Goal: Information Seeking & Learning: Check status

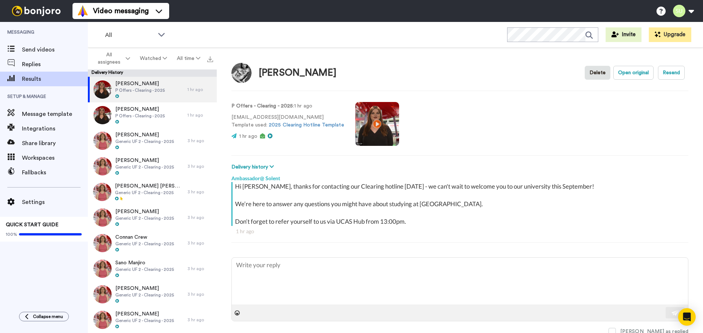
type textarea "x"
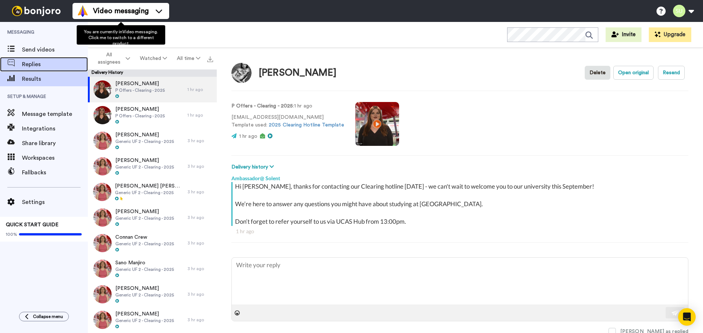
click at [59, 63] on span "Replies" at bounding box center [55, 64] width 66 height 9
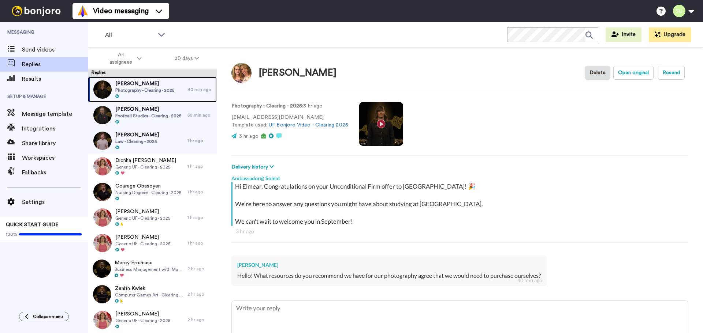
click at [141, 92] on span "Photography - Clearing - 2025" at bounding box center [144, 90] width 59 height 6
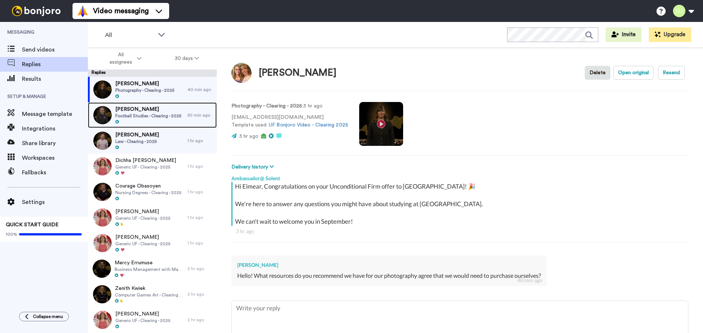
click at [150, 111] on span "Alfie Jones" at bounding box center [148, 109] width 66 height 7
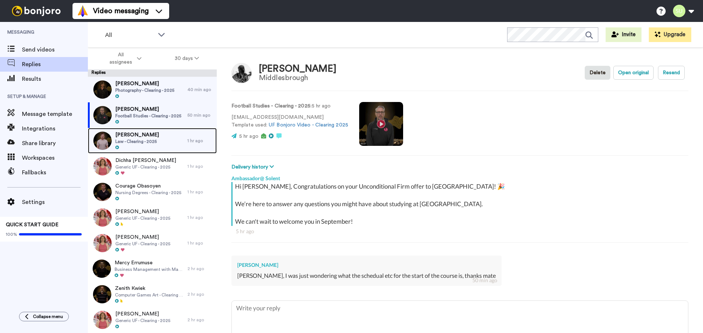
click at [155, 144] on span "Law - Clearing - 2025" at bounding box center [137, 142] width 44 height 6
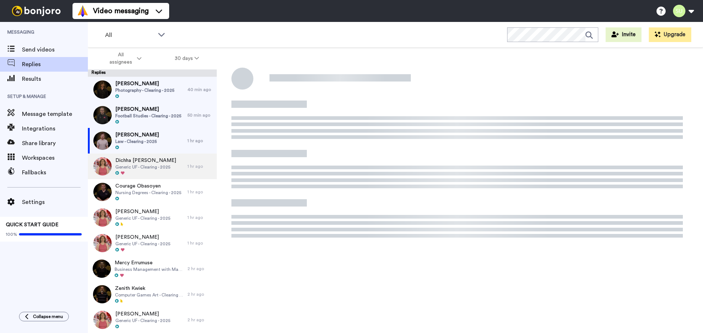
click at [164, 170] on span "Generic UF - Clearing - 2025" at bounding box center [145, 167] width 61 height 6
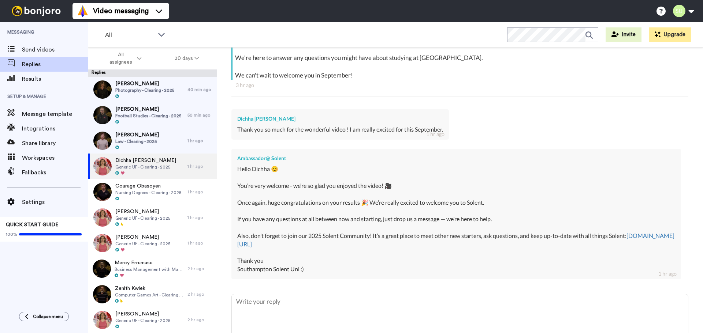
scroll to position [185, 0]
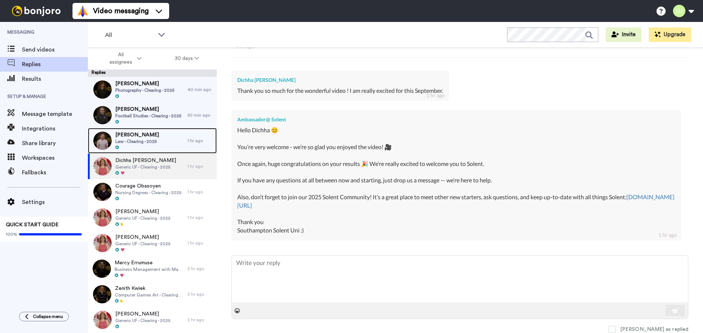
click at [138, 144] on span "Law - Clearing - 2025" at bounding box center [137, 142] width 44 height 6
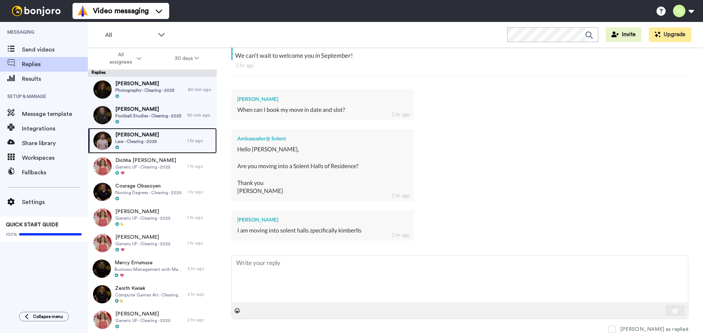
scroll to position [166, 0]
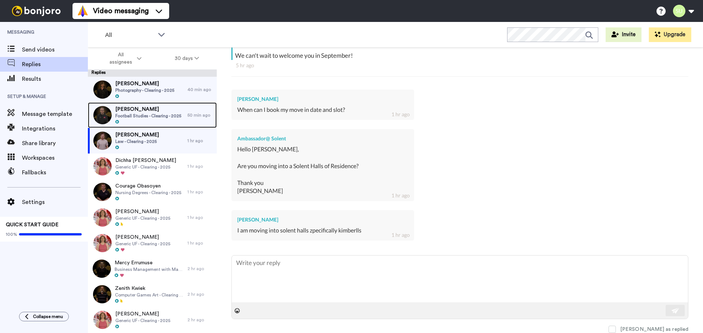
click at [139, 122] on div at bounding box center [148, 122] width 66 height 5
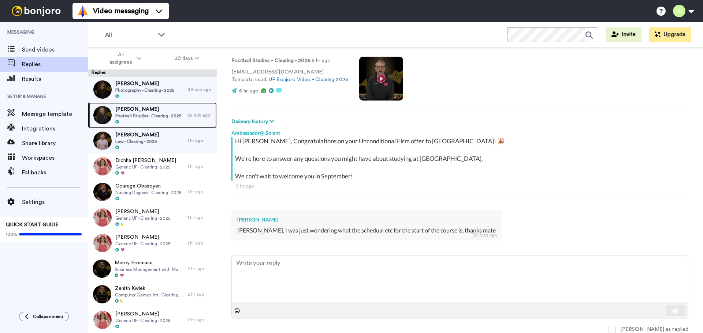
scroll to position [45, 0]
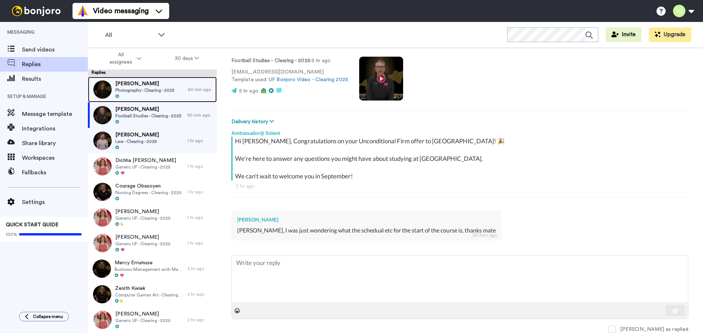
click at [144, 78] on div "Eimear Moriarty Photography - Clearing - 2025" at bounding box center [138, 90] width 100 height 26
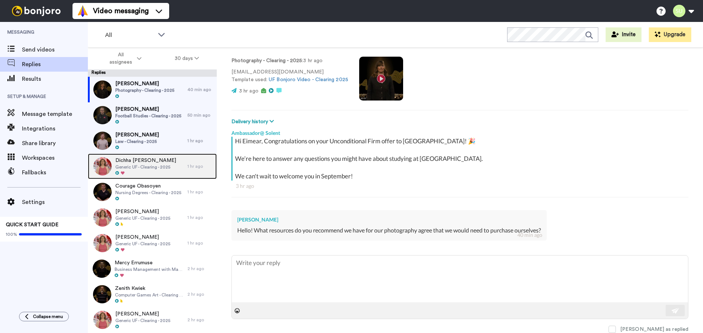
click at [166, 168] on span "Generic UF - Clearing - 2025" at bounding box center [145, 167] width 61 height 6
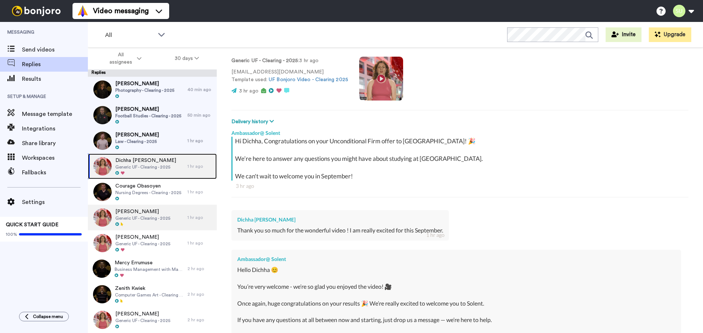
scroll to position [185, 0]
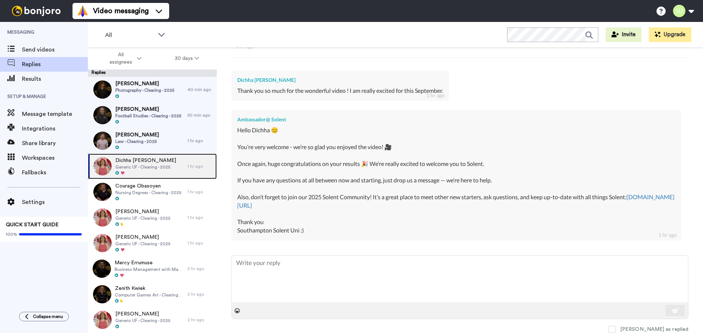
type textarea "x"
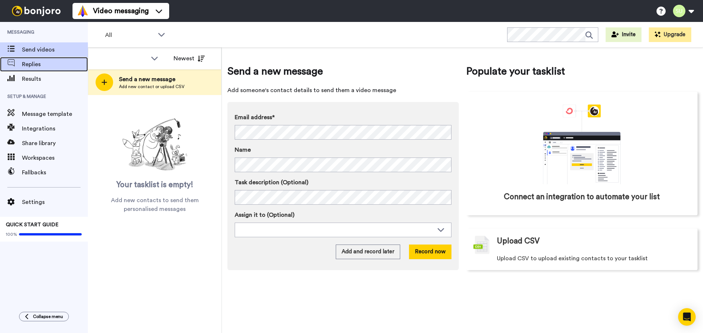
click at [41, 66] on span "Replies" at bounding box center [55, 64] width 66 height 9
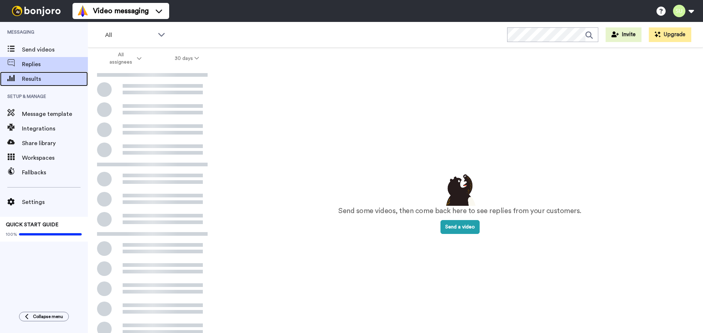
click at [33, 84] on div "Results" at bounding box center [44, 79] width 88 height 15
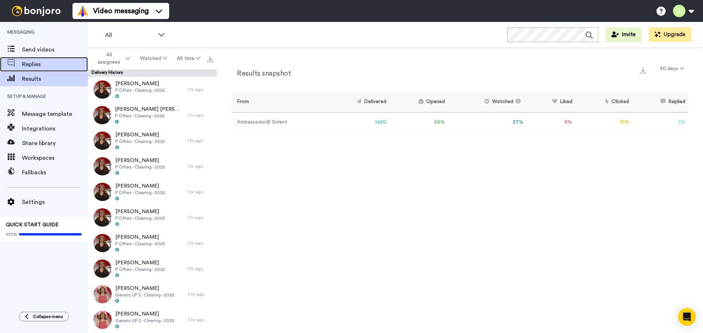
click at [43, 67] on span "Replies" at bounding box center [55, 64] width 66 height 9
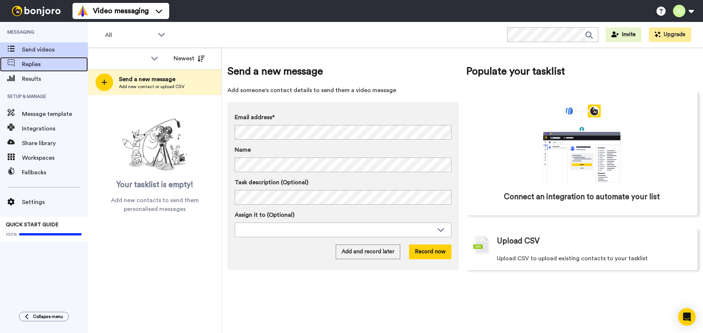
click at [41, 64] on span "Replies" at bounding box center [55, 64] width 66 height 9
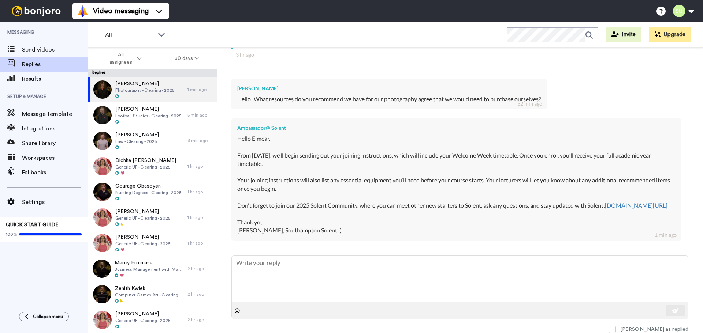
scroll to position [149, 0]
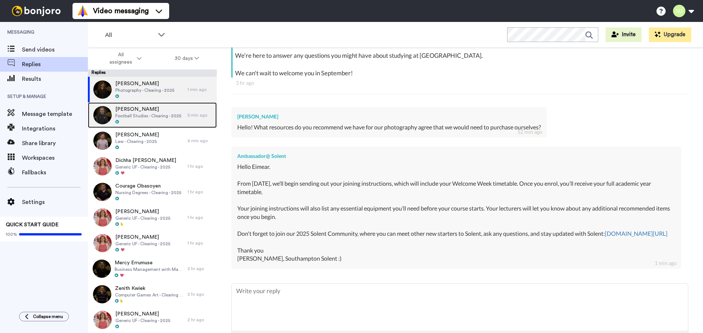
click at [130, 117] on span "Football Studies - Clearing - 2025" at bounding box center [148, 116] width 66 height 6
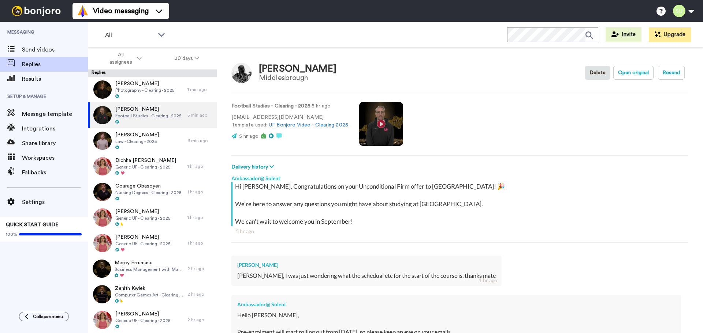
scroll to position [194, 0]
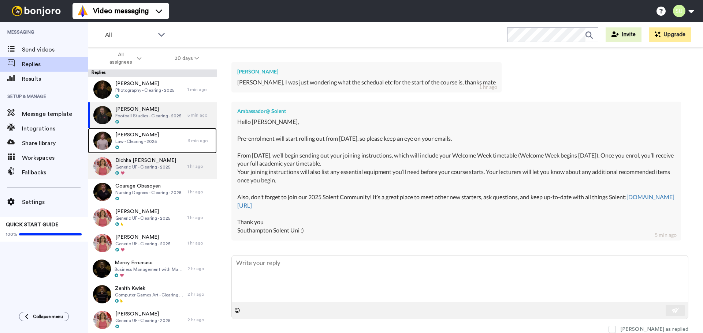
drag, startPoint x: 132, startPoint y: 135, endPoint x: 200, endPoint y: 154, distance: 70.9
click at [132, 136] on span "[PERSON_NAME]" at bounding box center [137, 134] width 44 height 7
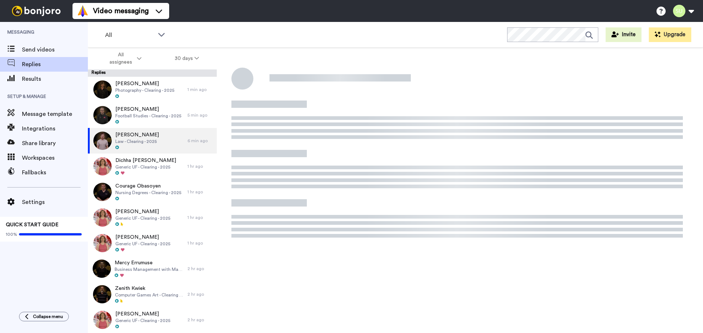
type textarea "x"
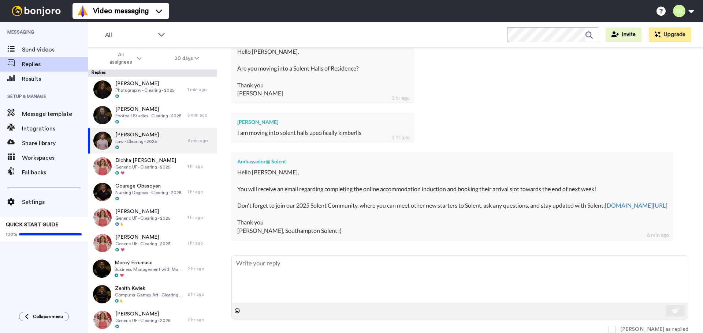
scroll to position [89, 0]
